Goal: Check status: Check status

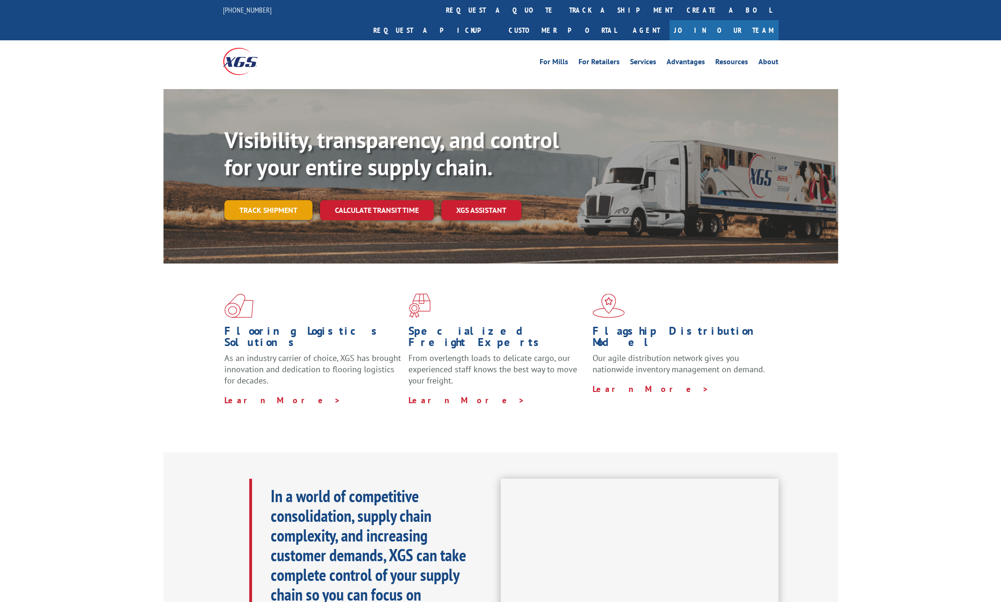
click at [285, 200] on link "Track shipment" at bounding box center [268, 210] width 88 height 20
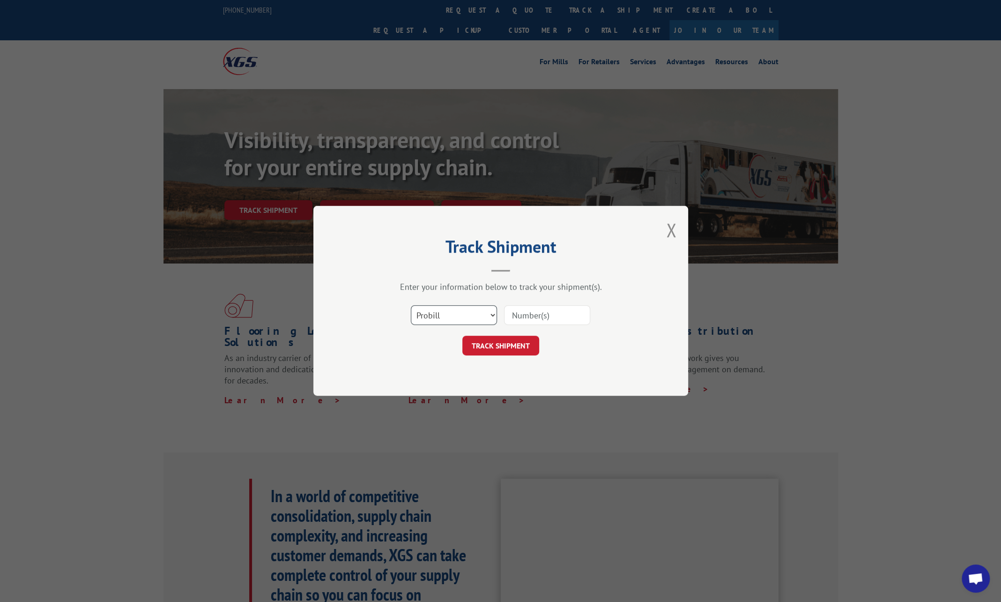
click at [487, 317] on select "Select category... Probill BOL PO" at bounding box center [454, 315] width 86 height 20
select select "bol"
click at [411, 305] on select "Select category... Probill BOL PO" at bounding box center [454, 315] width 86 height 20
click at [553, 307] on input at bounding box center [547, 315] width 86 height 20
paste input "1010609"
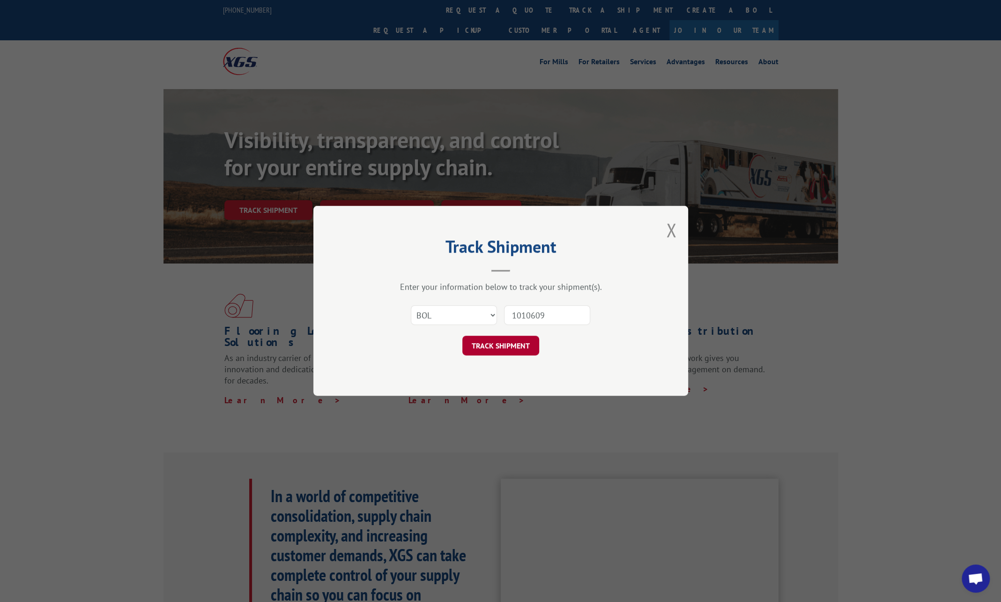
type input "1010609"
click at [486, 346] on button "TRACK SHIPMENT" at bounding box center [500, 346] width 77 height 20
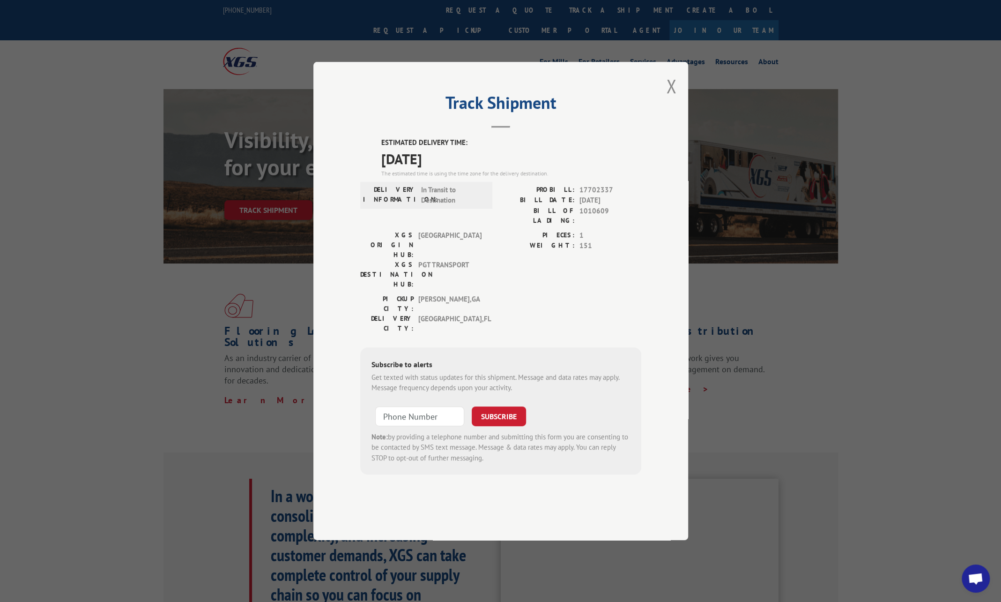
drag, startPoint x: 385, startPoint y: 181, endPoint x: 459, endPoint y: 179, distance: 74.1
click at [459, 169] on span "[DATE]" at bounding box center [511, 158] width 260 height 21
copy span "[DATE]"
click at [670, 98] on button "Close modal" at bounding box center [671, 86] width 10 height 25
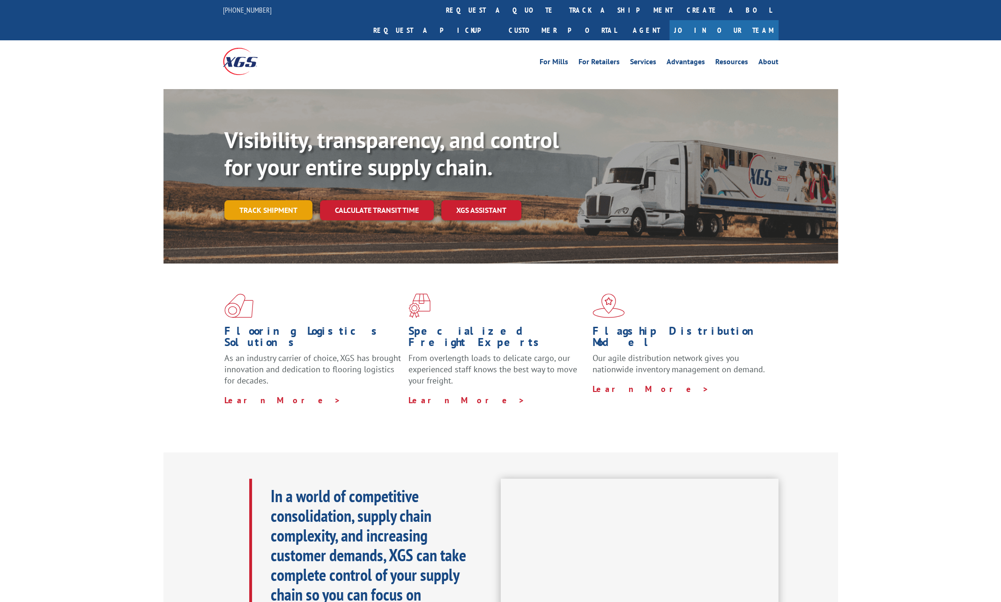
click at [287, 200] on link "Track shipment" at bounding box center [268, 210] width 88 height 20
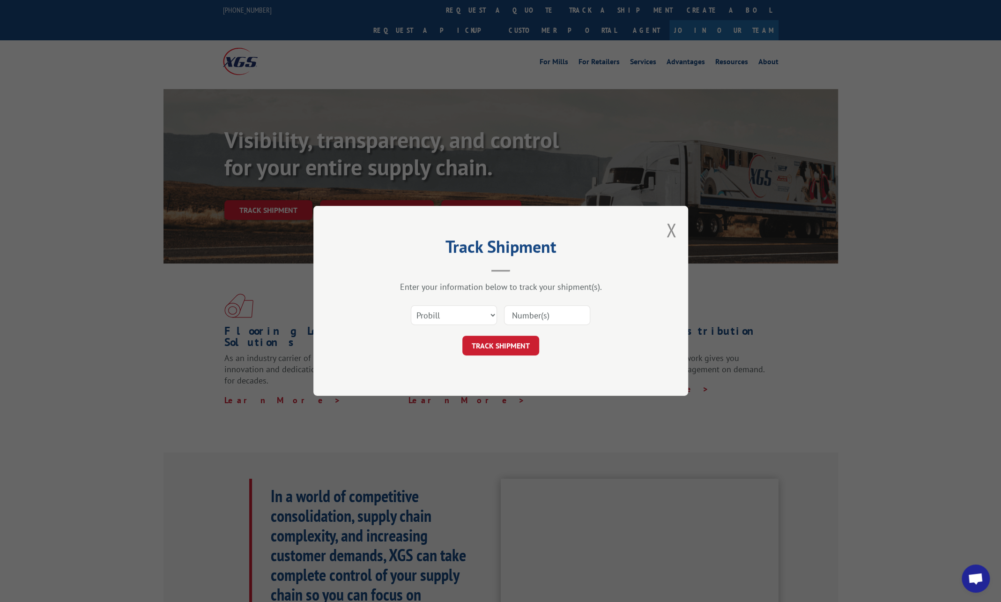
click at [559, 305] on input at bounding box center [547, 315] width 86 height 20
paste input "17692081"
type input "17692081"
click at [484, 346] on button "TRACK SHIPMENT" at bounding box center [500, 346] width 77 height 20
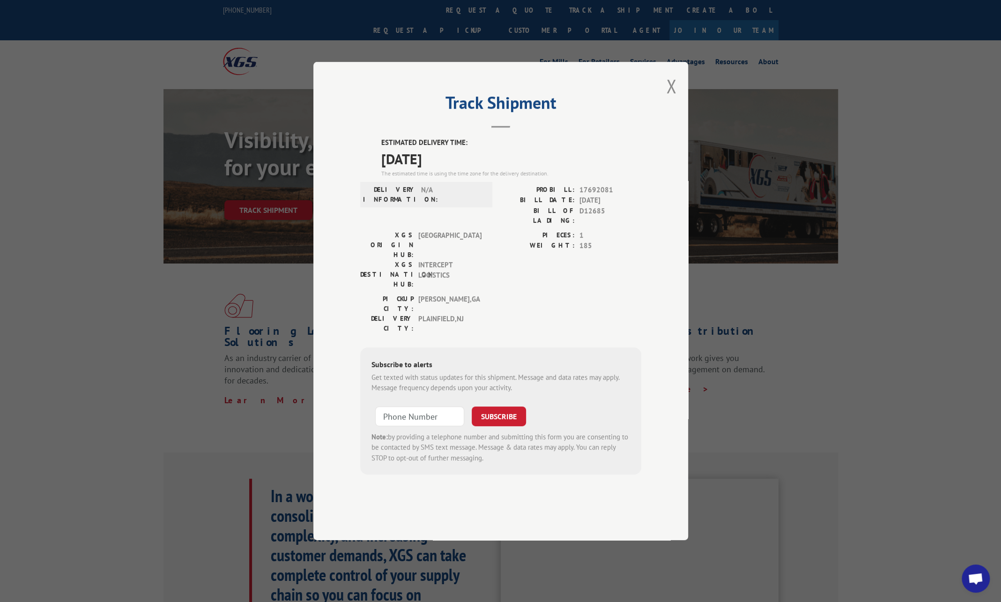
drag, startPoint x: 381, startPoint y: 185, endPoint x: 454, endPoint y: 182, distance: 72.2
click at [454, 169] on span "10/20/2025" at bounding box center [511, 158] width 260 height 21
copy span "10/20/2025"
click at [670, 98] on button "Close modal" at bounding box center [671, 86] width 10 height 25
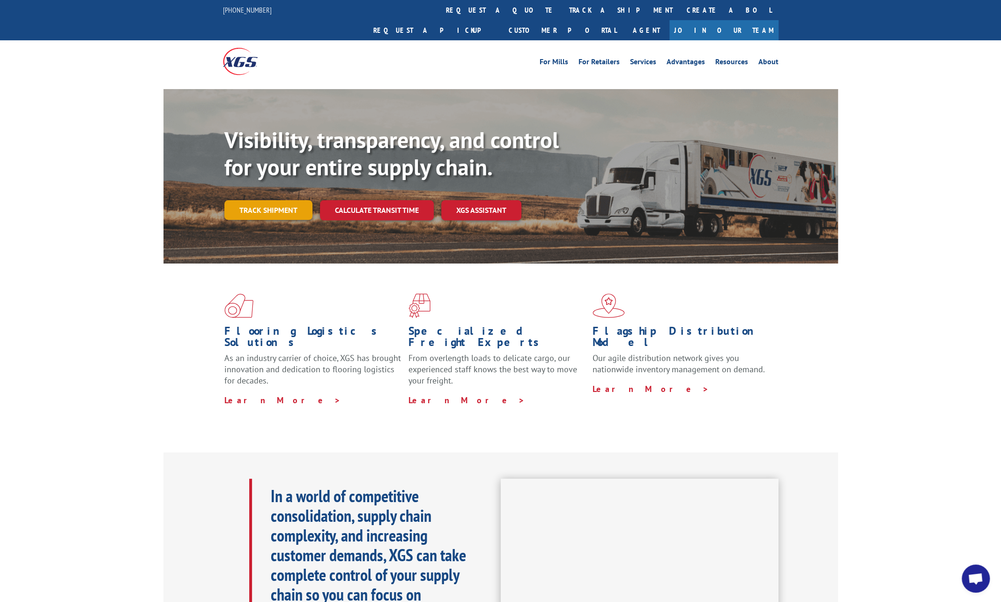
click at [249, 200] on link "Track shipment" at bounding box center [268, 210] width 88 height 20
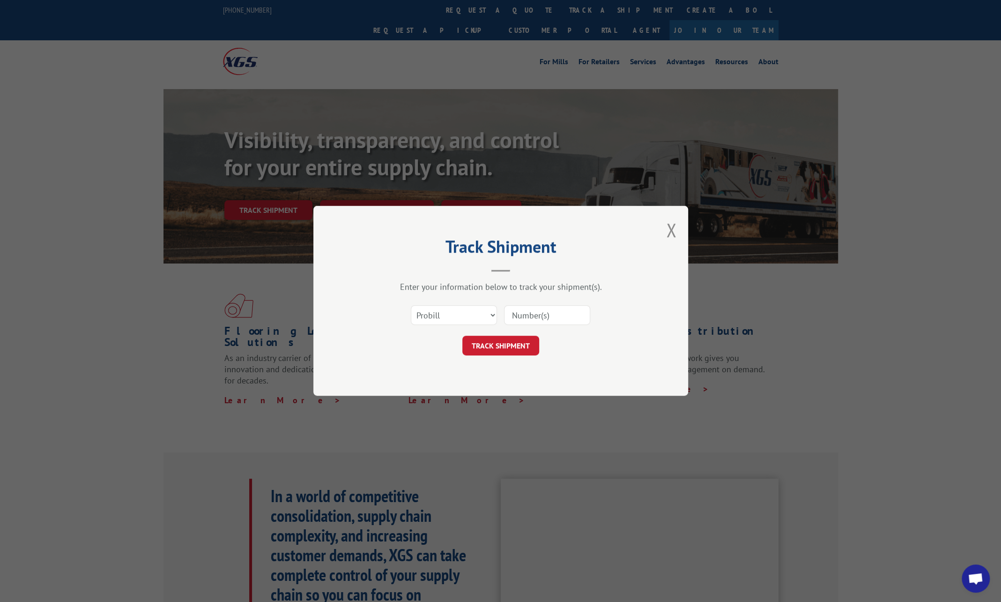
click at [550, 319] on input at bounding box center [547, 315] width 86 height 20
paste input "17693721"
type input "17693721"
click at [484, 346] on button "TRACK SHIPMENT" at bounding box center [500, 346] width 77 height 20
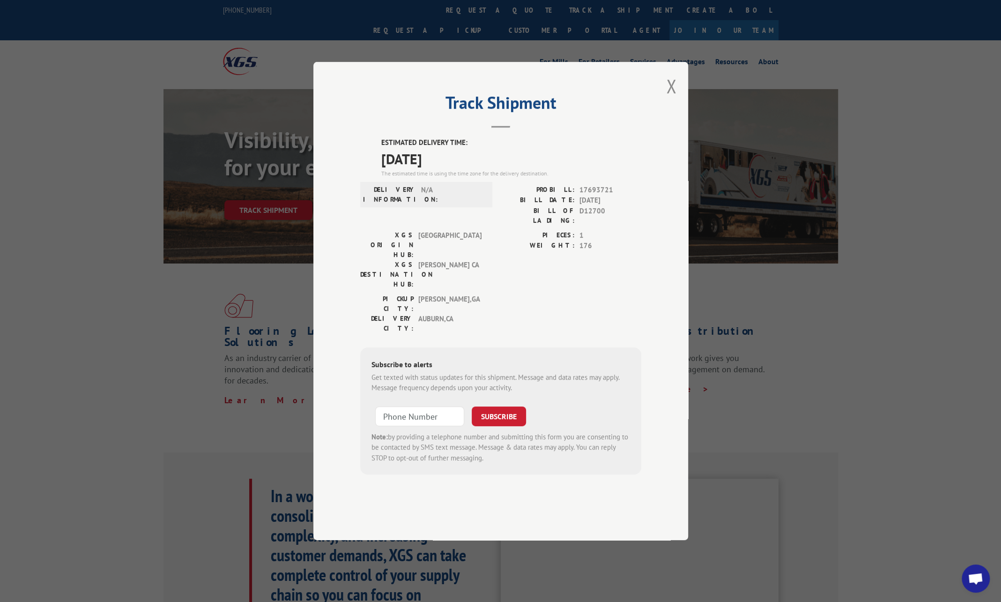
click at [412, 169] on span "10/21/2025" at bounding box center [511, 158] width 260 height 21
drag, startPoint x: 381, startPoint y: 187, endPoint x: 416, endPoint y: 182, distance: 35.1
click at [416, 169] on span "10/21/2025" at bounding box center [511, 158] width 260 height 21
copy span "10/21"
click at [672, 98] on button "Close modal" at bounding box center [671, 86] width 10 height 25
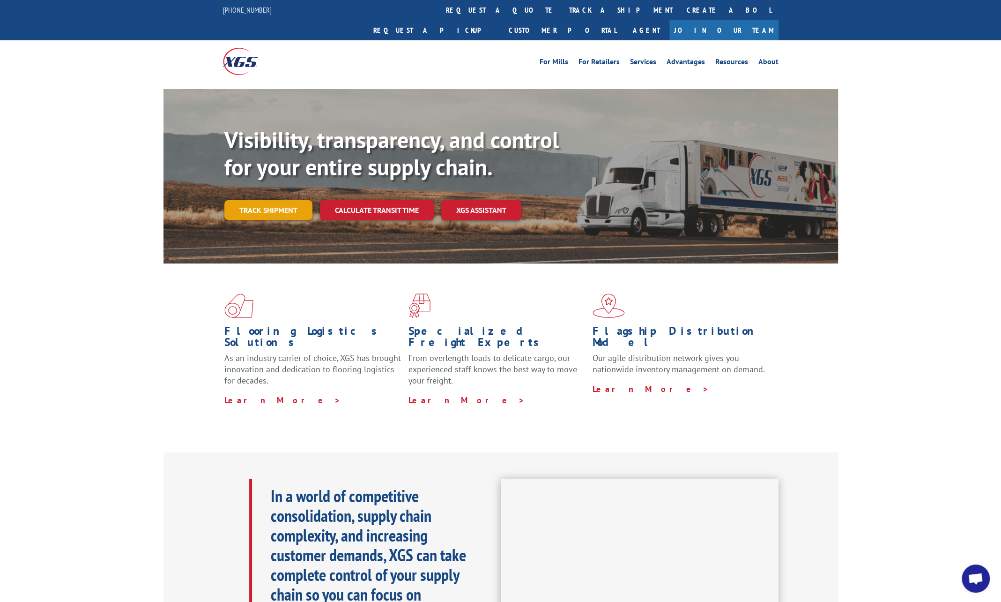
click at [275, 200] on link "Track shipment" at bounding box center [268, 210] width 88 height 20
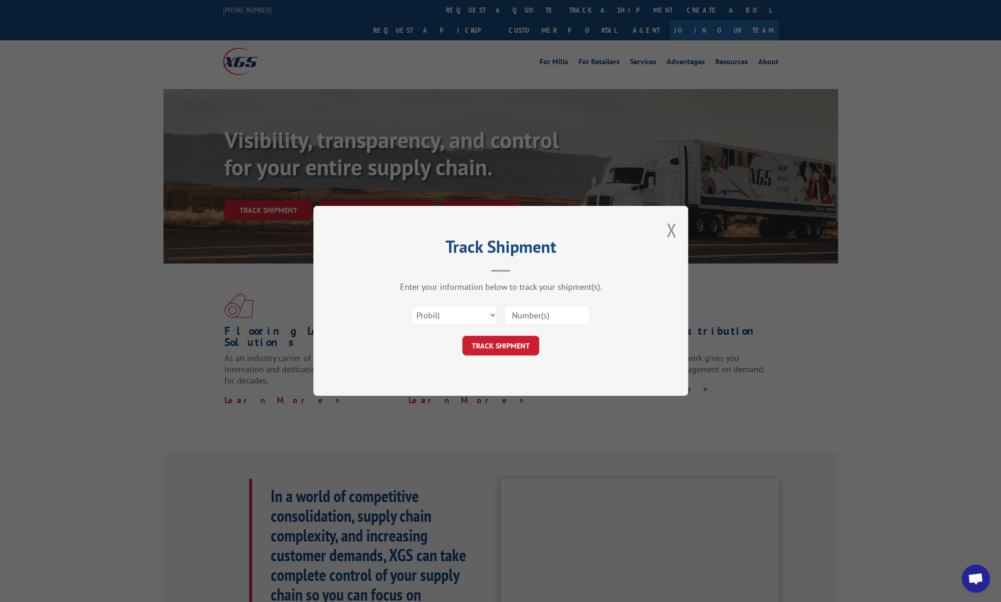
click at [540, 318] on input at bounding box center [547, 315] width 86 height 20
paste input "17694102"
type input "17694102"
click at [499, 338] on button "TRACK SHIPMENT" at bounding box center [500, 346] width 77 height 20
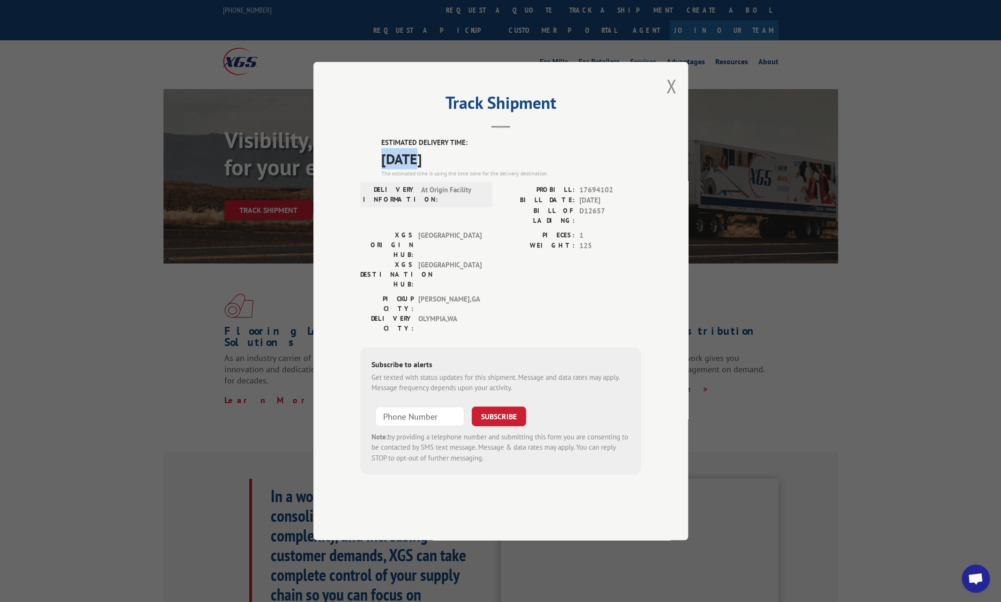
drag, startPoint x: 381, startPoint y: 186, endPoint x: 416, endPoint y: 186, distance: 34.7
click at [416, 169] on span "10/21/2025" at bounding box center [511, 158] width 260 height 21
copy span "10/21"
click at [672, 98] on button "Close modal" at bounding box center [671, 86] width 10 height 25
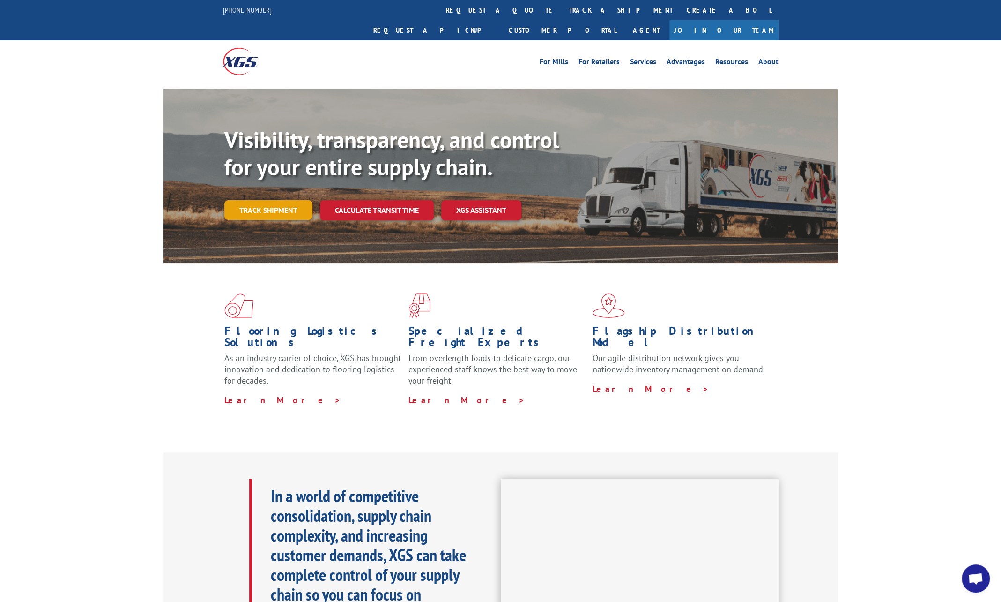
click at [253, 200] on link "Track shipment" at bounding box center [268, 210] width 88 height 20
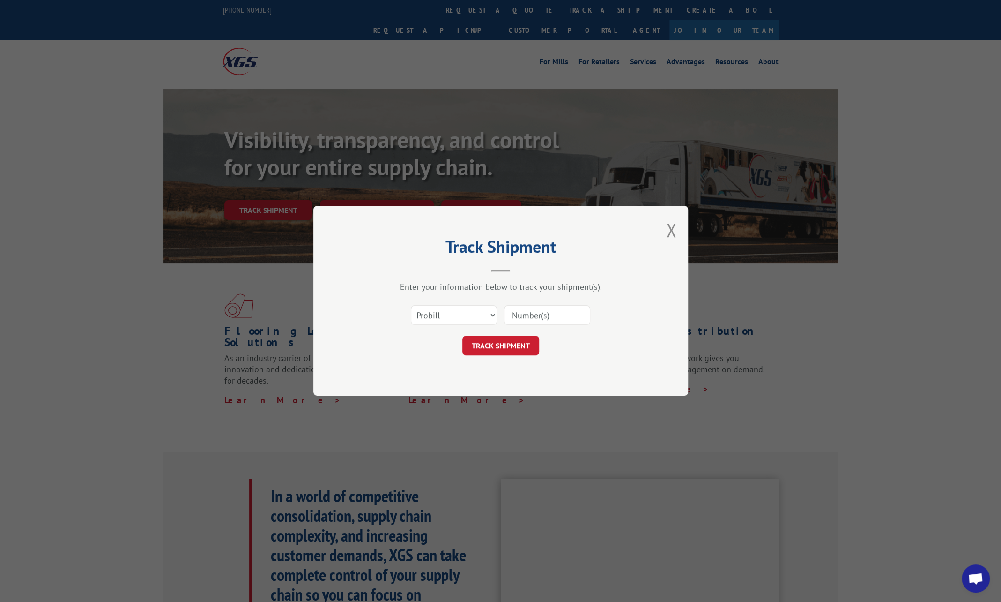
click at [551, 307] on input at bounding box center [547, 315] width 86 height 20
paste input "17693502"
type input "17693502"
click at [487, 340] on button "TRACK SHIPMENT" at bounding box center [500, 346] width 77 height 20
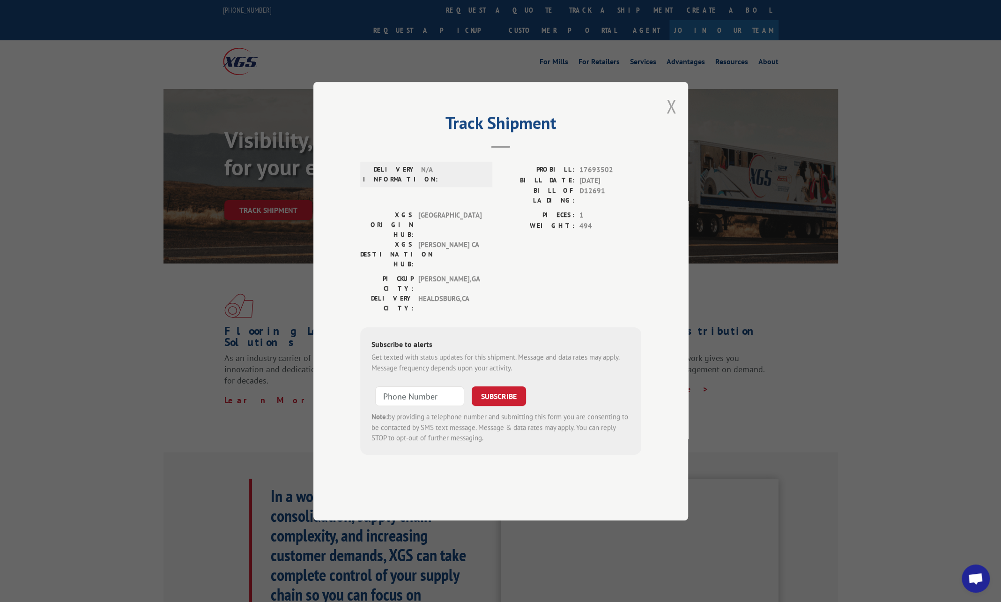
click at [670, 119] on button "Close modal" at bounding box center [671, 106] width 10 height 25
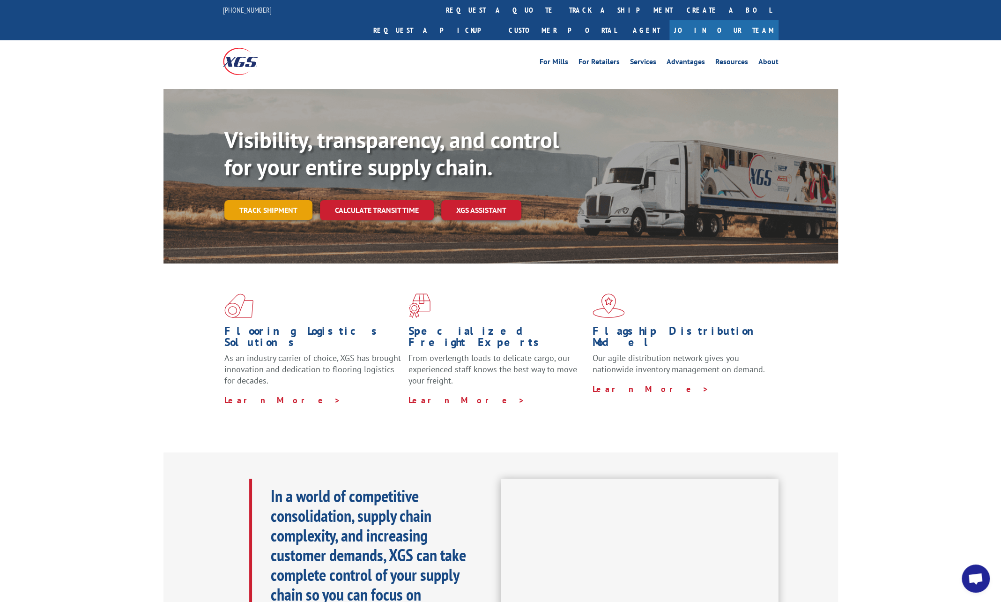
click at [270, 200] on link "Track shipment" at bounding box center [268, 210] width 88 height 20
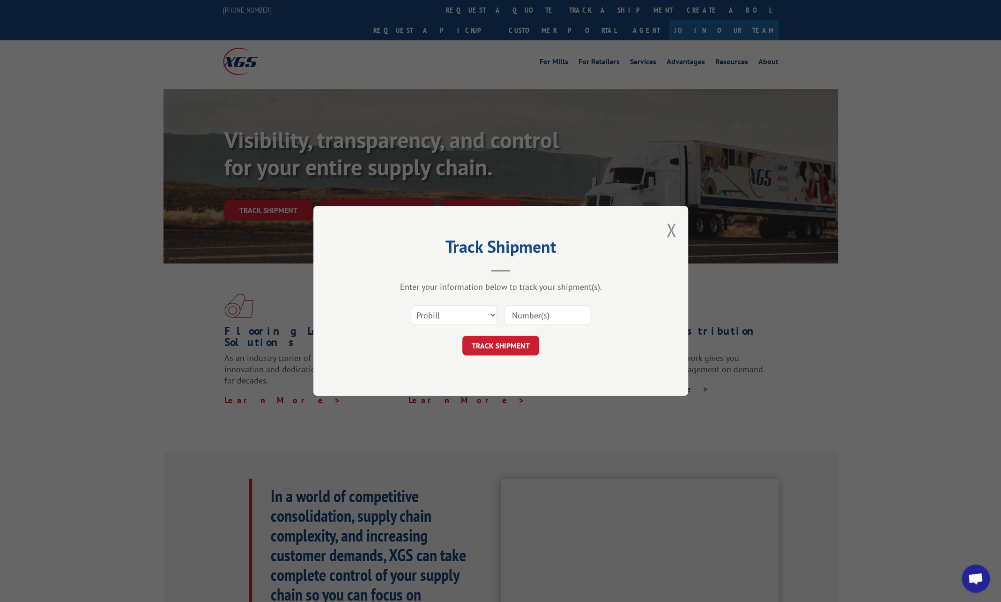
click at [546, 314] on input at bounding box center [547, 315] width 86 height 20
paste input "17692074"
type input "17692074"
click at [480, 338] on button "TRACK SHIPMENT" at bounding box center [500, 346] width 77 height 20
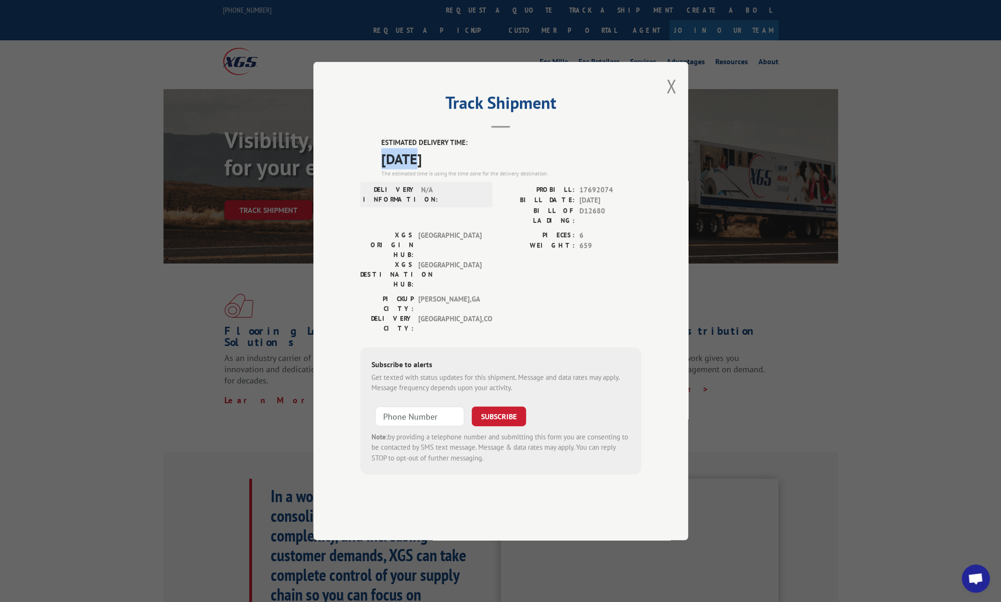
drag, startPoint x: 383, startPoint y: 187, endPoint x: 416, endPoint y: 185, distance: 33.3
click at [416, 169] on span "10/20/2025" at bounding box center [511, 158] width 260 height 21
copy span "10/20"
click at [671, 98] on button "Close modal" at bounding box center [671, 86] width 10 height 25
